Goal: Share content: Share content

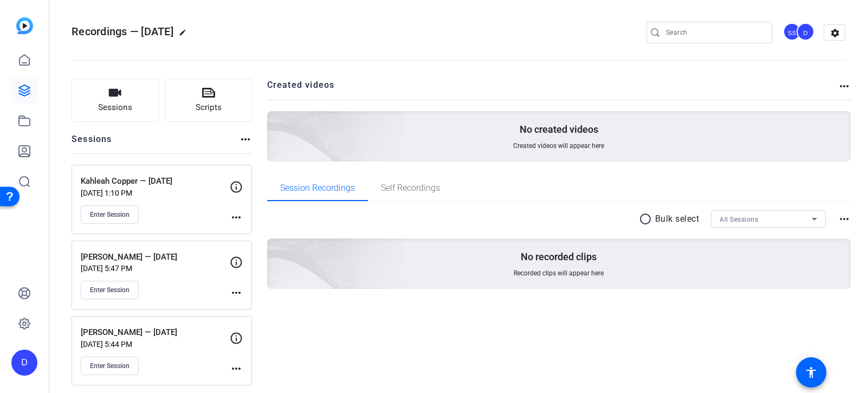
scroll to position [2, 0]
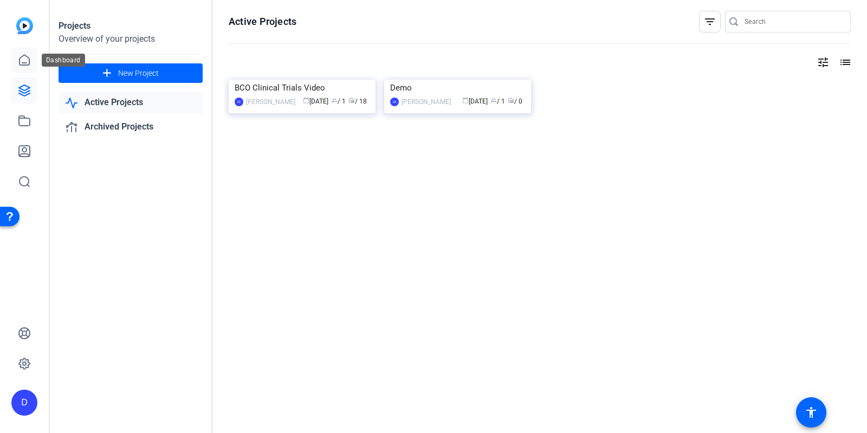
click at [29, 61] on icon at bounding box center [25, 60] width 10 height 10
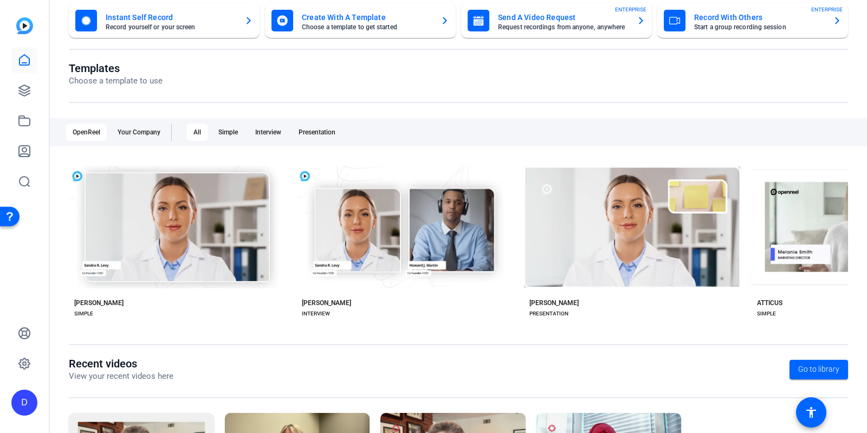
scroll to position [38, 0]
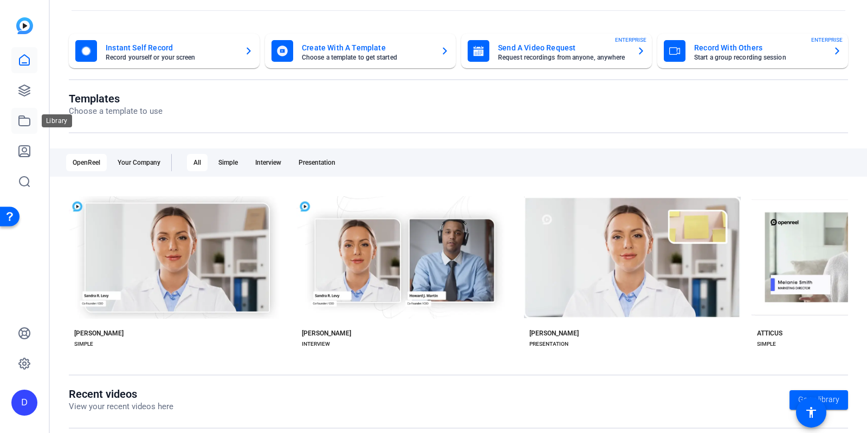
click at [30, 126] on icon at bounding box center [24, 120] width 13 height 13
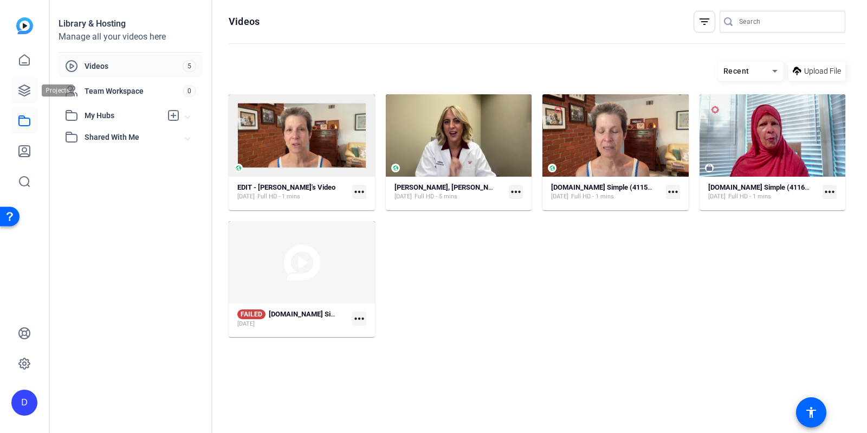
click at [22, 88] on icon at bounding box center [24, 90] width 13 height 13
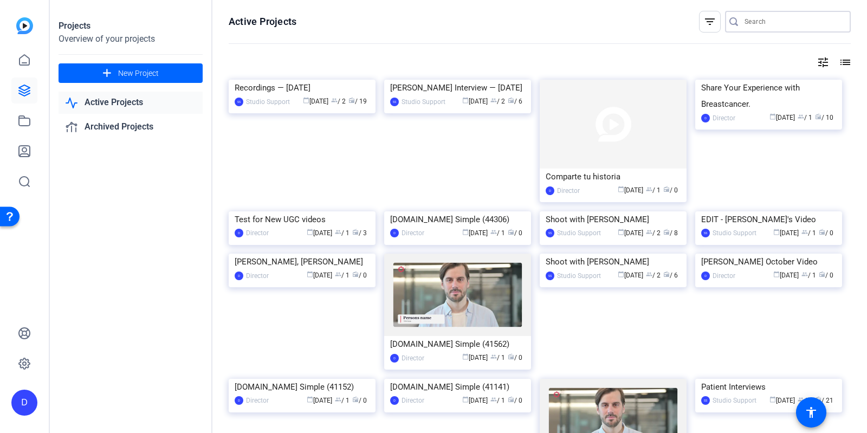
click at [770, 21] on input "Search" at bounding box center [794, 21] width 98 height 13
type input "[PERSON_NAME]"
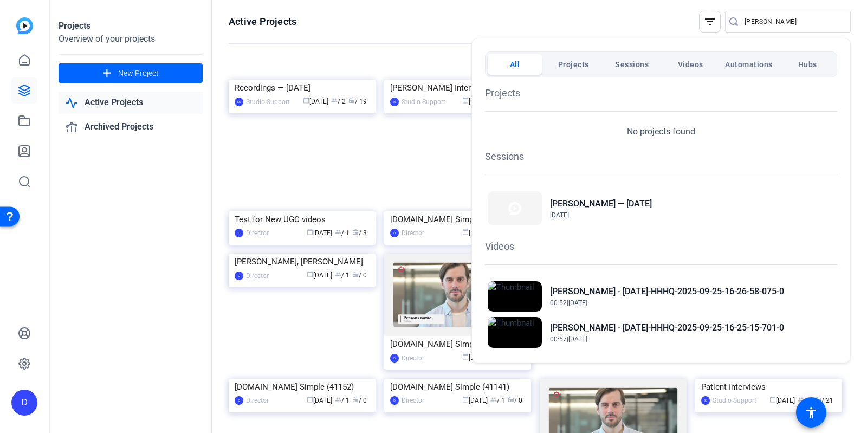
click at [334, 59] on div at bounding box center [433, 216] width 867 height 433
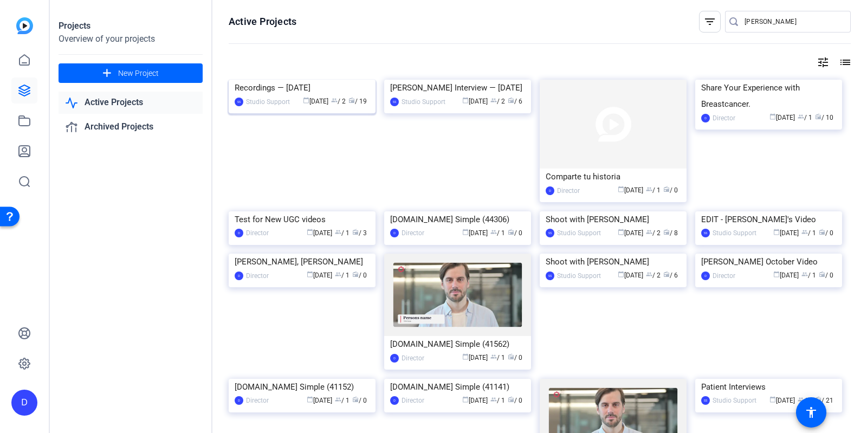
click at [327, 80] on img at bounding box center [302, 80] width 147 height 0
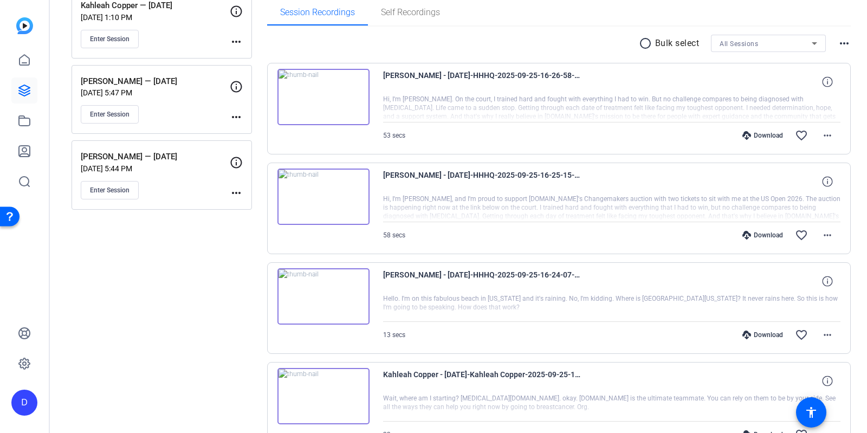
scroll to position [184, 0]
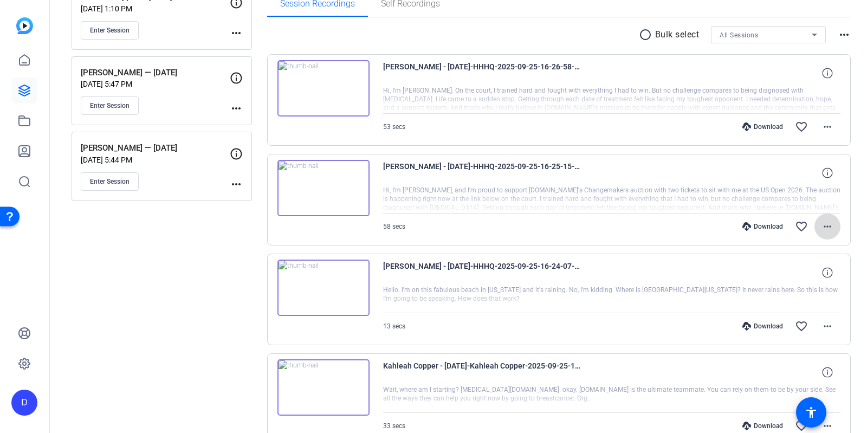
click at [827, 226] on mat-icon "more_horiz" at bounding box center [827, 226] width 13 height 13
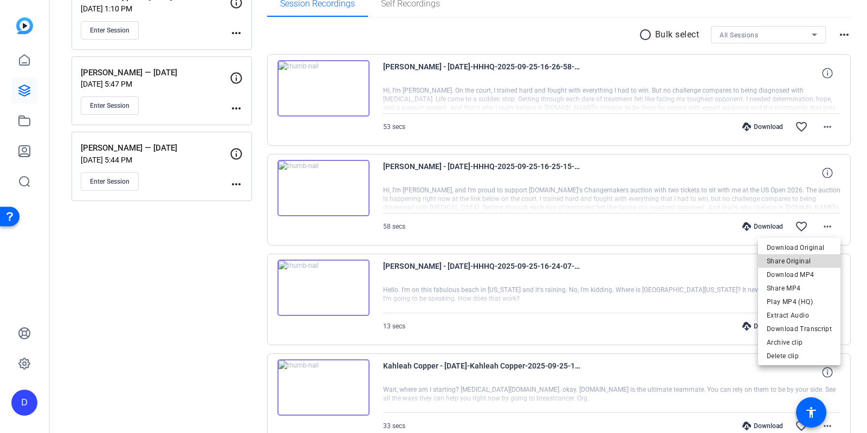
click at [817, 257] on span "Share Original" at bounding box center [799, 260] width 65 height 13
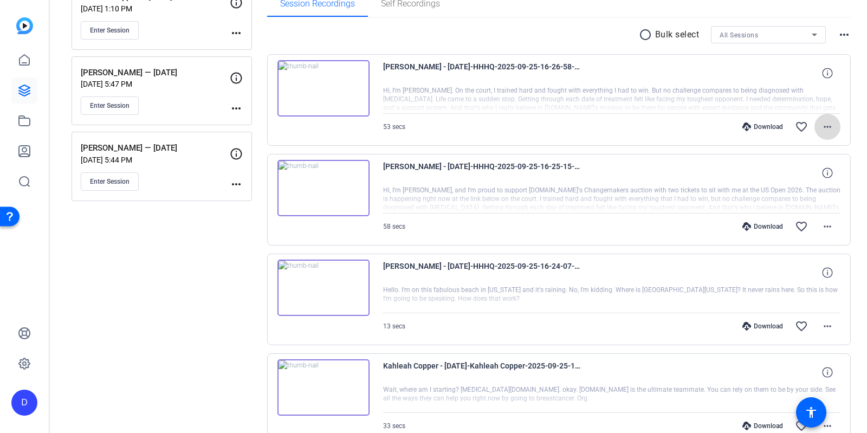
click at [826, 122] on mat-icon "more_horiz" at bounding box center [827, 126] width 13 height 13
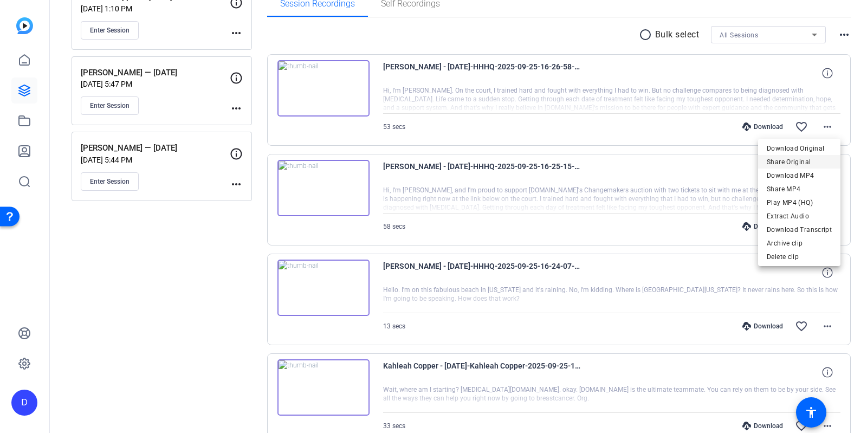
click at [811, 156] on span "Share Original" at bounding box center [799, 162] width 65 height 13
